Goal: Navigation & Orientation: Find specific page/section

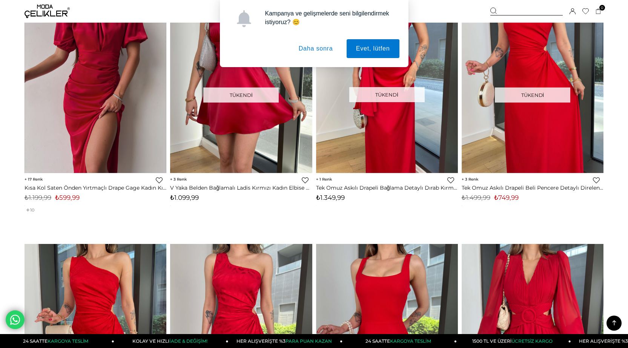
scroll to position [1019, 0]
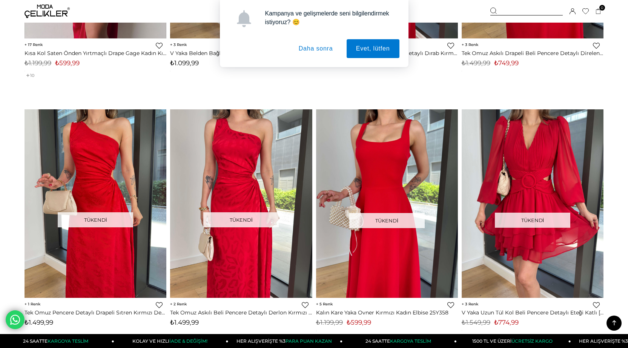
click at [312, 50] on button "Daha sonra" at bounding box center [315, 48] width 53 height 19
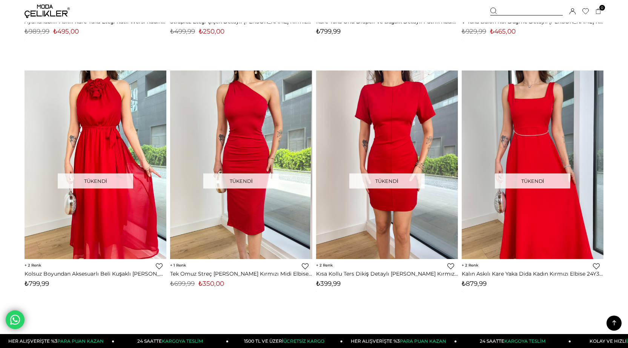
scroll to position [5095, 0]
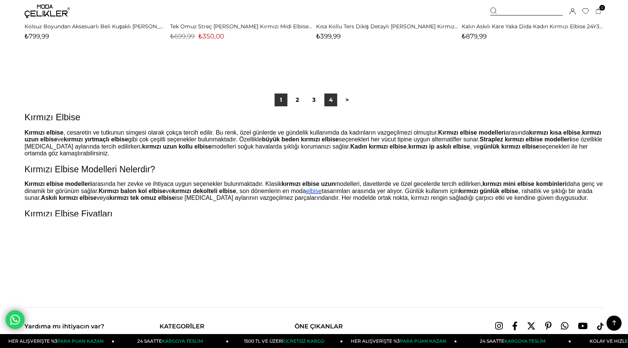
click at [332, 104] on link "4" at bounding box center [331, 100] width 13 height 13
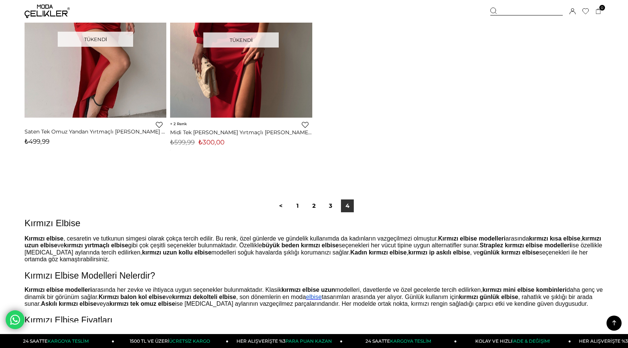
scroll to position [3246, 0]
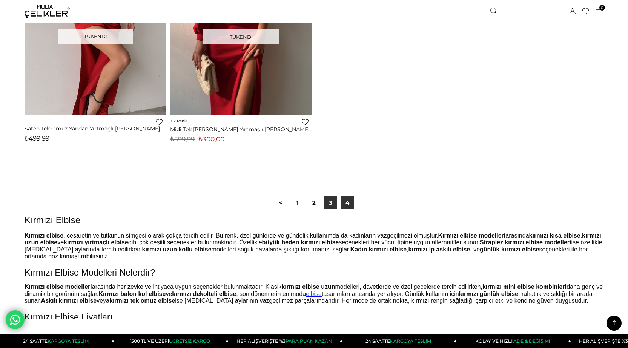
click at [334, 203] on link "3" at bounding box center [331, 203] width 13 height 13
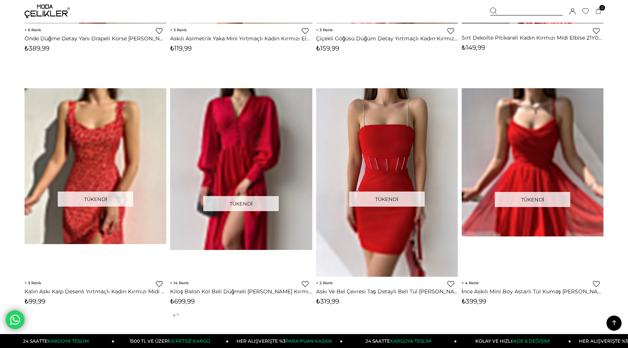
scroll to position [4340, 0]
